Goal: Navigation & Orientation: Find specific page/section

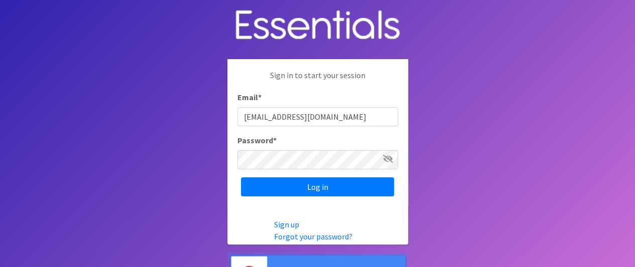
click at [309, 118] on input "rachael@bottomsuo.life" at bounding box center [317, 116] width 161 height 19
click at [260, 117] on input "rachael@bottomsup.life" at bounding box center [317, 116] width 161 height 19
type input "rachel@bottomsup.life"
click at [386, 158] on icon at bounding box center [388, 159] width 10 height 8
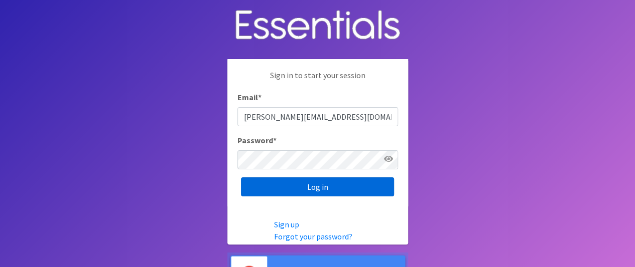
click at [310, 190] on input "Log in" at bounding box center [317, 187] width 153 height 19
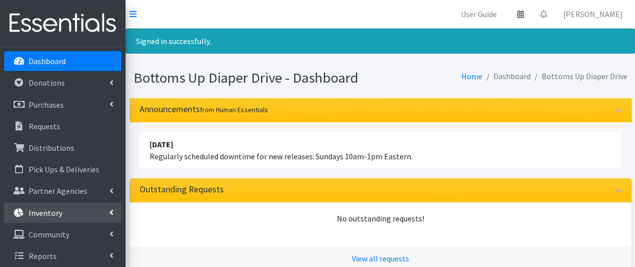
click at [74, 210] on link "Inventory" at bounding box center [62, 213] width 117 height 20
drag, startPoint x: 125, startPoint y: 181, endPoint x: 122, endPoint y: 203, distance: 22.8
click at [122, 203] on div "User Guide 0 Pick-ups remaining this week View Calendar 0 Requests 0 Partner Ag…" at bounding box center [317, 234] width 635 height 469
click at [188, 227] on div "No outstanding requests!" at bounding box center [380, 225] width 502 height 44
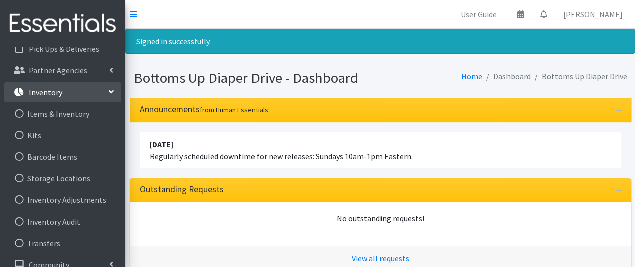
scroll to position [121, 0]
click at [20, 154] on icon at bounding box center [19, 156] width 13 height 9
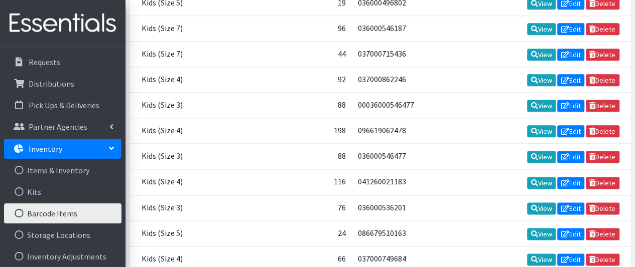
scroll to position [63, 0]
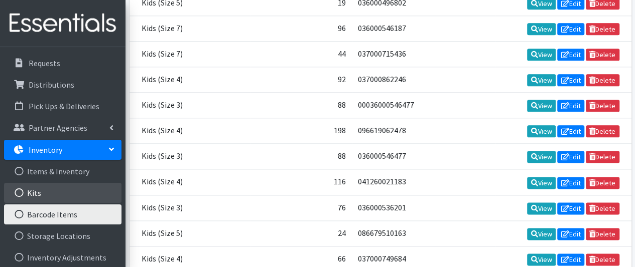
click at [22, 192] on icon at bounding box center [19, 193] width 13 height 9
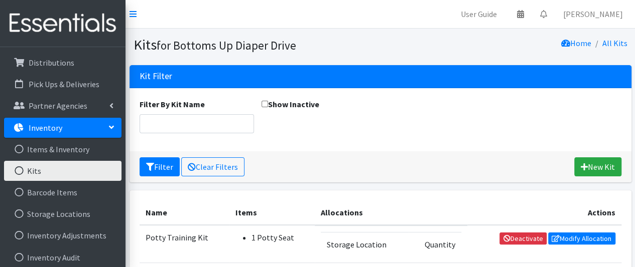
scroll to position [94, 0]
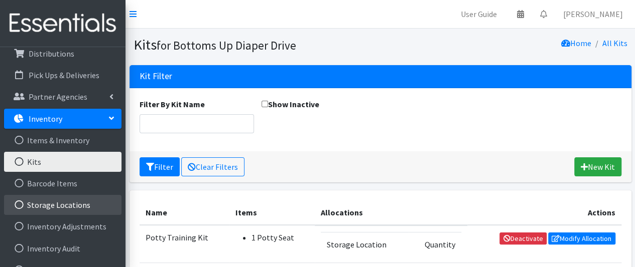
click at [52, 205] on link "Storage Locations" at bounding box center [62, 205] width 117 height 20
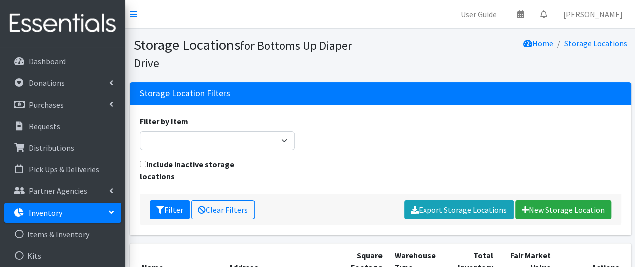
drag, startPoint x: 126, startPoint y: 169, endPoint x: 128, endPoint y: 238, distance: 69.3
click at [128, 238] on div "Storage Location Filters Filter by Item Kids (Newborn) Kids (Preemie) Kids (Siz…" at bounding box center [379, 163] width 509 height 162
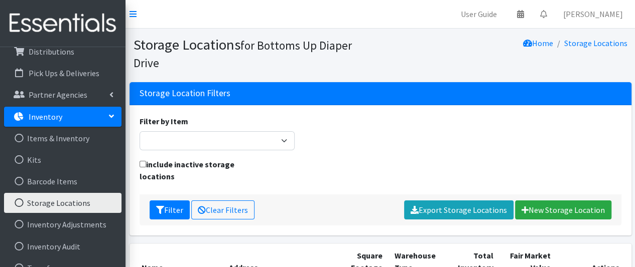
scroll to position [99, 0]
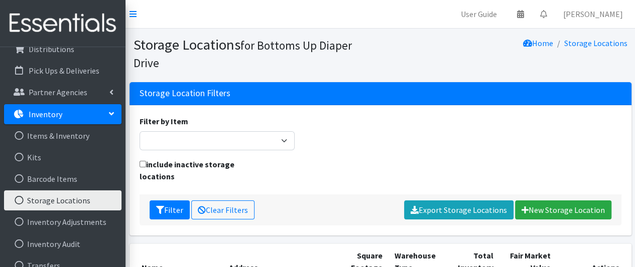
click at [47, 114] on p "Inventory" at bounding box center [46, 114] width 34 height 10
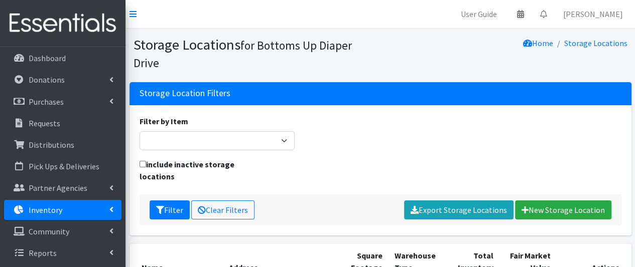
click at [71, 213] on link "Inventory" at bounding box center [62, 210] width 117 height 20
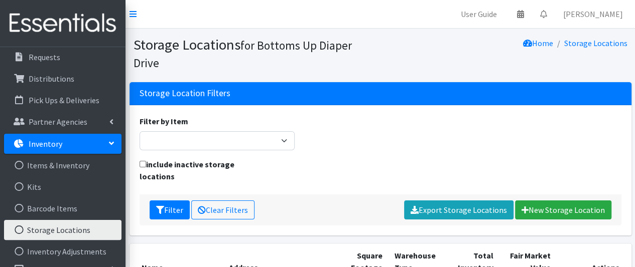
scroll to position [99, 0]
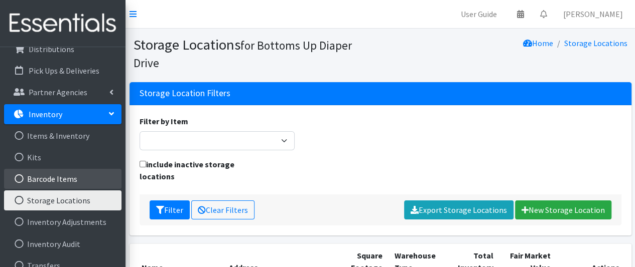
click at [61, 180] on link "Barcode Items" at bounding box center [62, 179] width 117 height 20
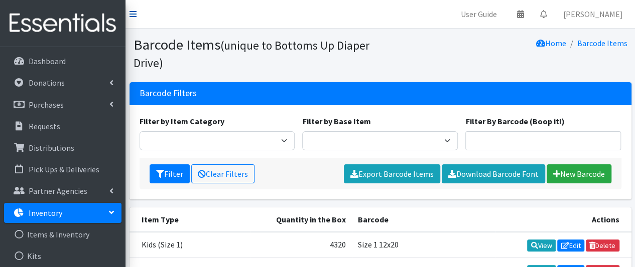
click at [133, 14] on icon at bounding box center [132, 14] width 7 height 8
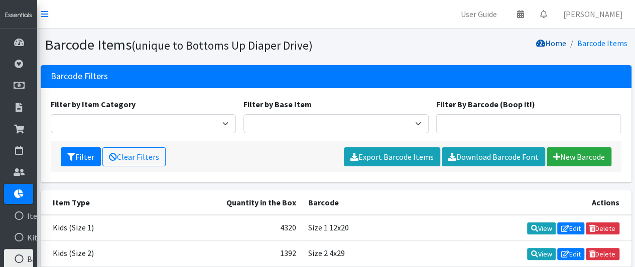
click at [552, 46] on link "Home" at bounding box center [551, 43] width 30 height 10
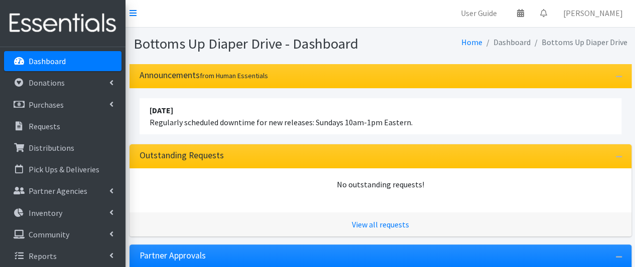
scroll to position [2, 0]
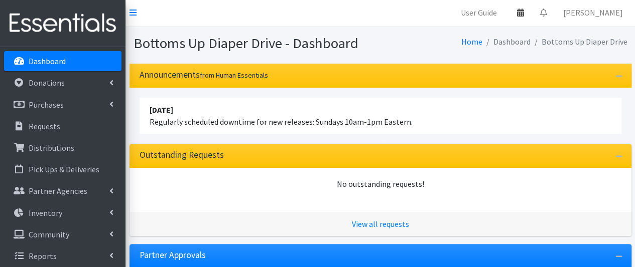
click at [524, 15] on icon at bounding box center [520, 13] width 7 height 8
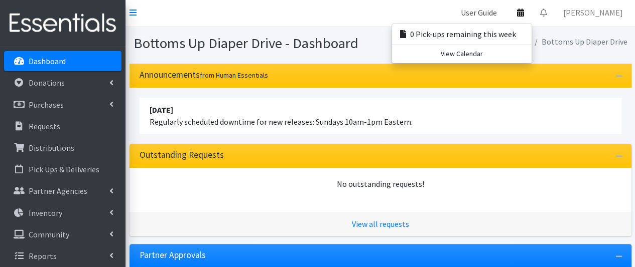
click at [482, 13] on link "User Guide" at bounding box center [478, 13] width 52 height 20
